Goal: Transaction & Acquisition: Purchase product/service

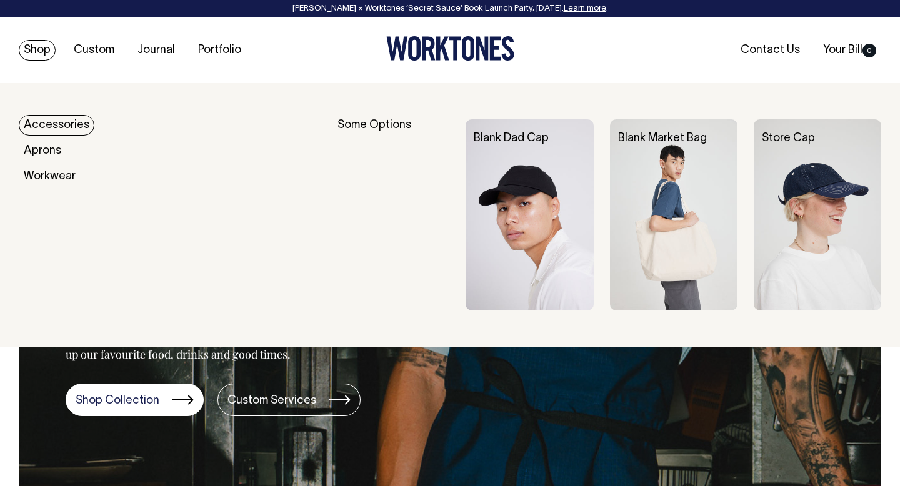
click at [50, 130] on link "Accessories" at bounding box center [57, 125] width 76 height 21
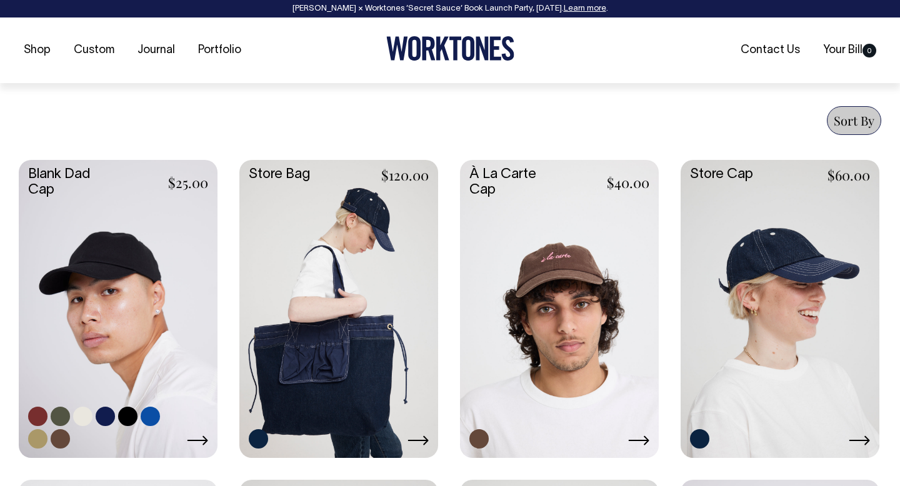
click at [143, 217] on link at bounding box center [118, 308] width 199 height 296
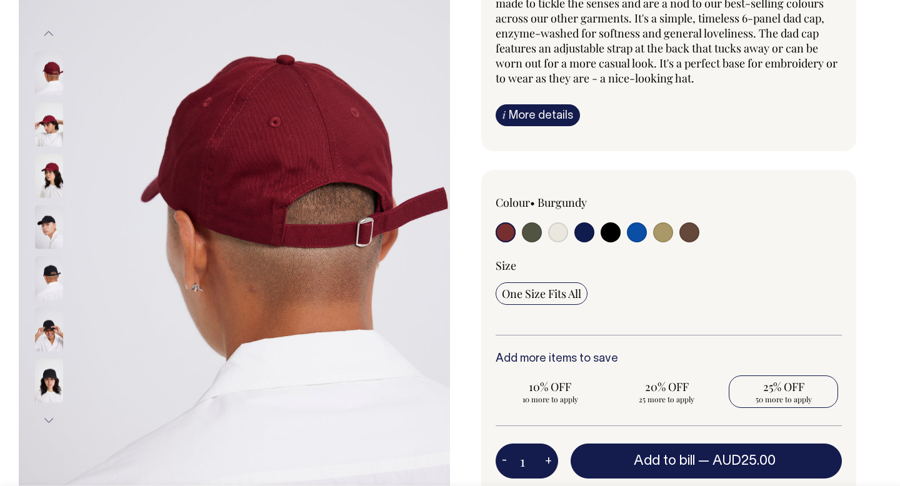
scroll to position [180, 0]
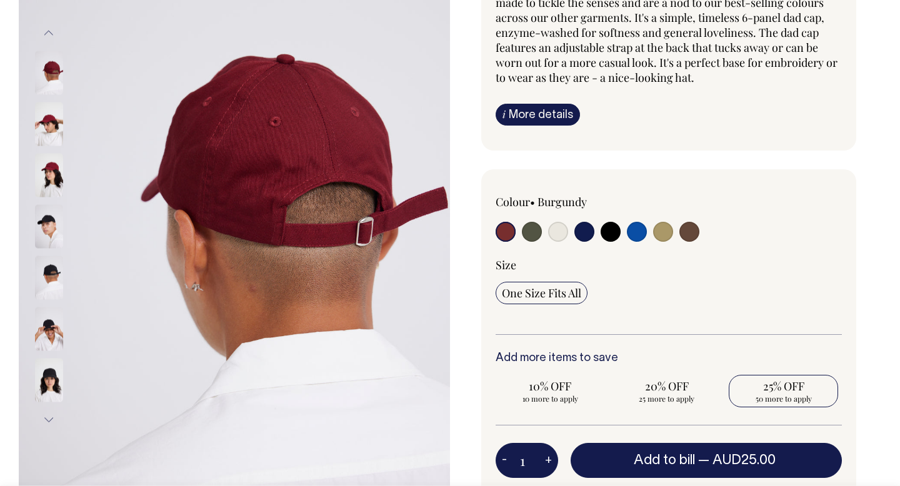
click at [789, 383] on span "25% OFF" at bounding box center [783, 386] width 97 height 15
click at [789, 383] on input "25% OFF 50 more to apply" at bounding box center [783, 391] width 109 height 32
radio input "true"
type input "50"
radio input "true"
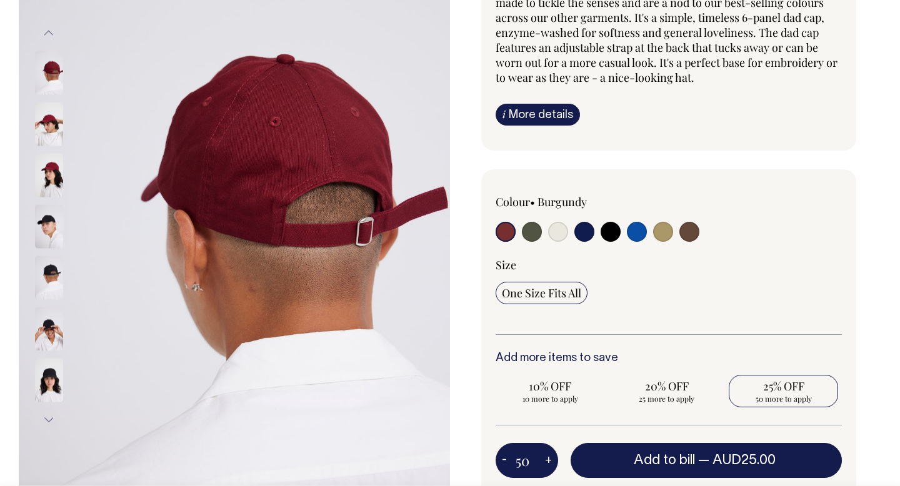
select select
type input "50"
